Goal: Task Accomplishment & Management: Manage account settings

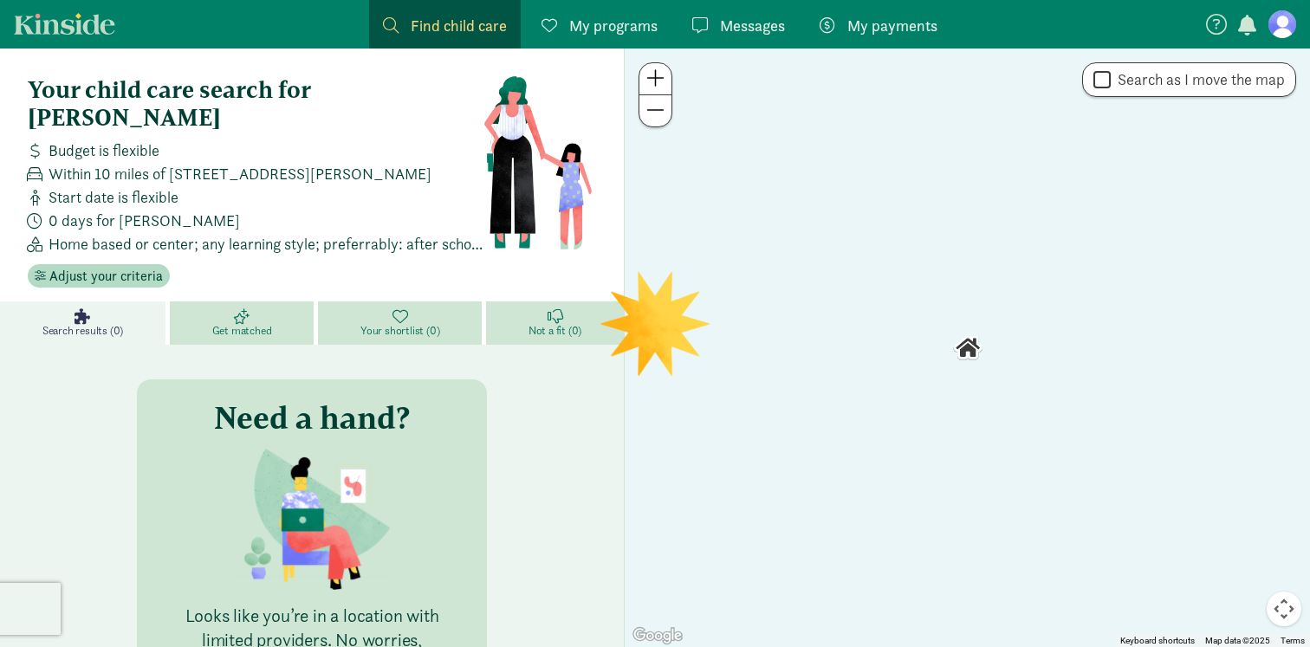
click at [1288, 27] on figure at bounding box center [1282, 24] width 28 height 28
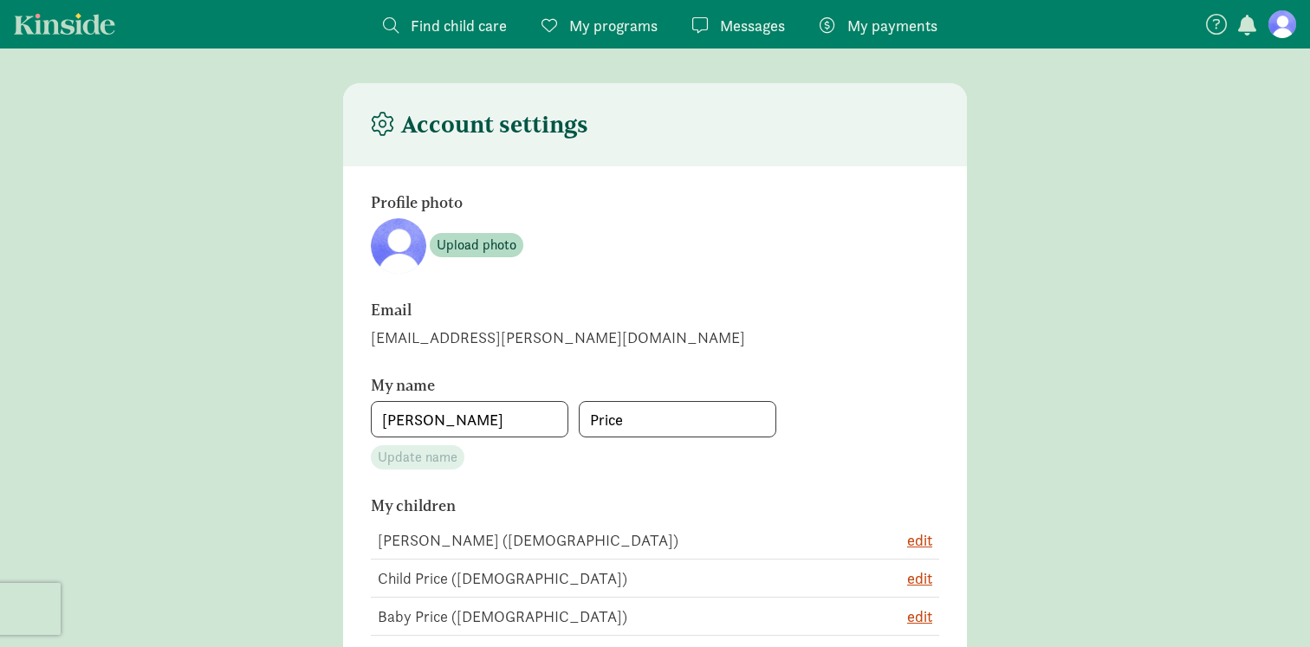
click at [905, 42] on link "My payments Pay" at bounding box center [879, 24] width 146 height 49
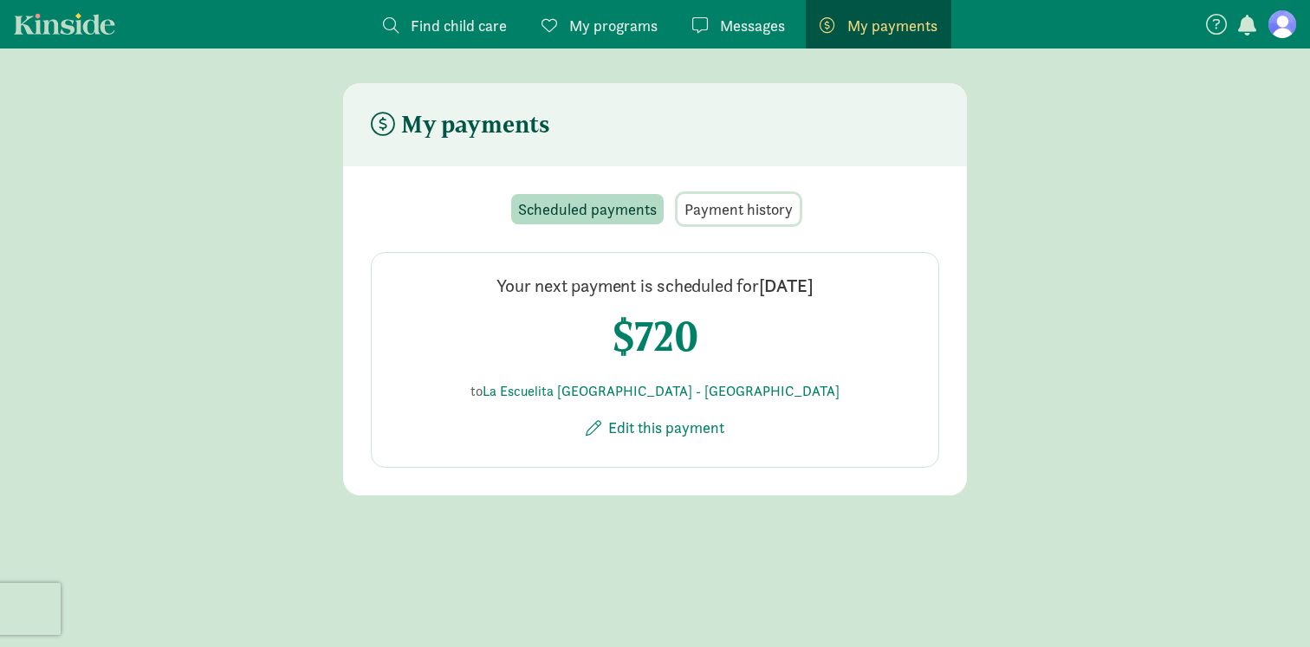
click at [774, 213] on span "Payment history" at bounding box center [738, 208] width 108 height 23
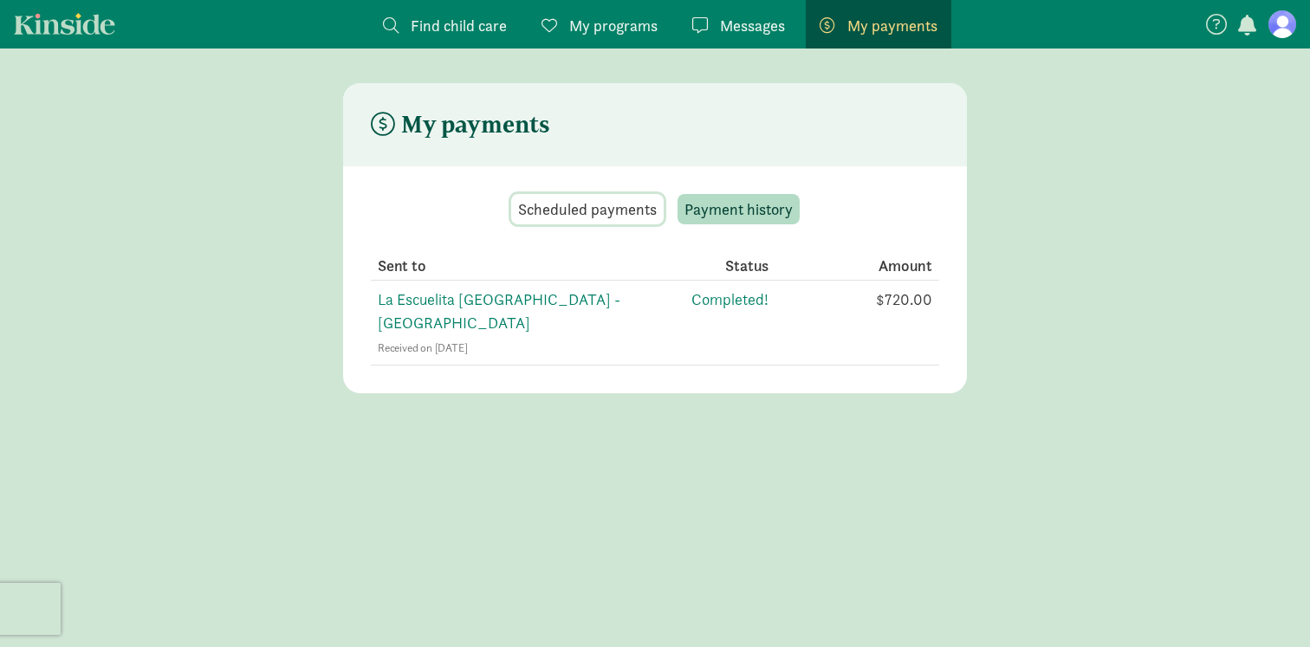
click at [551, 217] on span "Scheduled payments" at bounding box center [587, 208] width 139 height 23
